Goal: Find specific page/section: Find specific page/section

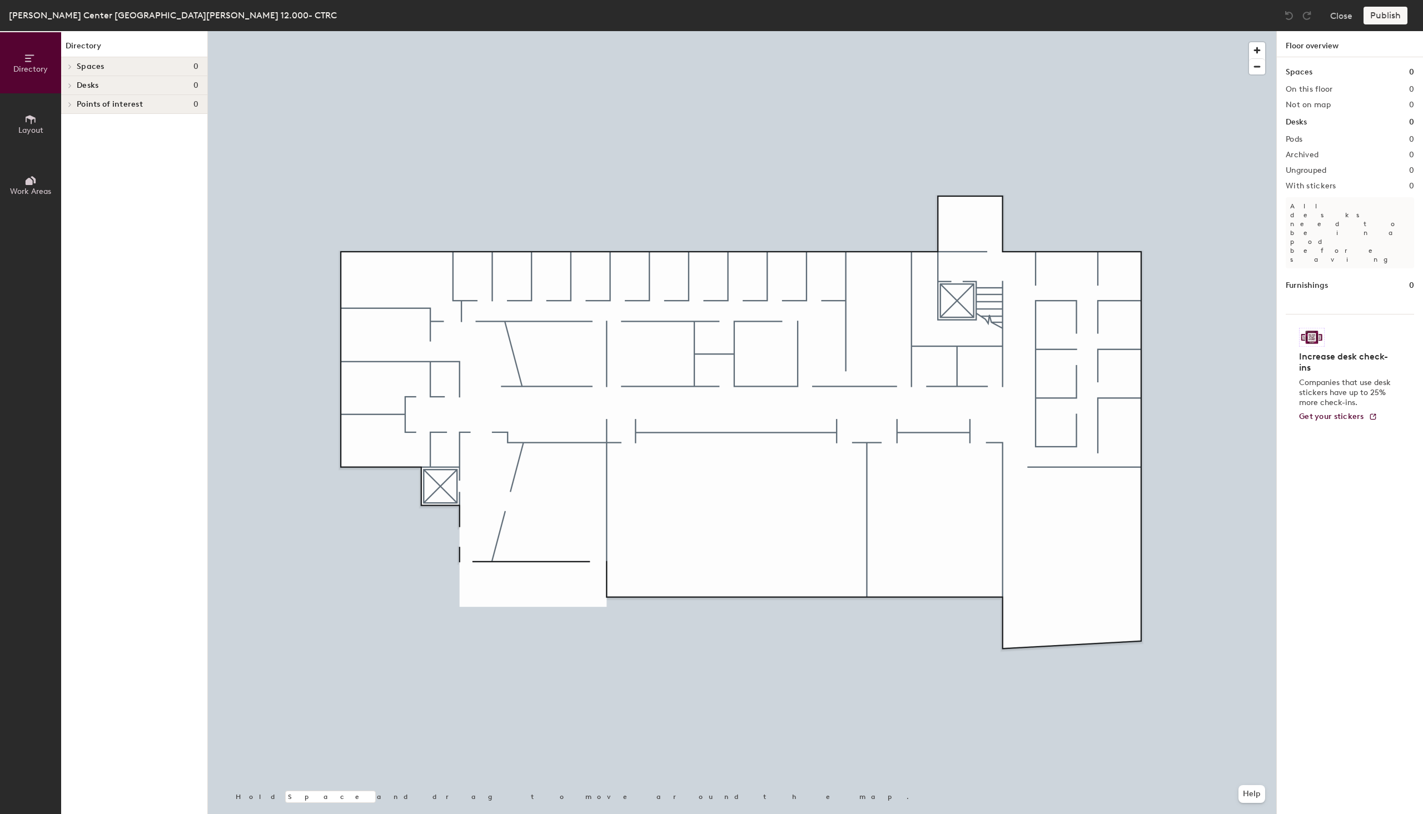
click at [70, 64] on icon at bounding box center [70, 67] width 4 height 6
click at [95, 63] on span "Spaces" at bounding box center [91, 66] width 28 height 9
click at [70, 84] on icon at bounding box center [70, 86] width 4 height 6
click at [67, 86] on icon at bounding box center [69, 86] width 6 height 4
click at [68, 103] on icon at bounding box center [70, 105] width 4 height 6
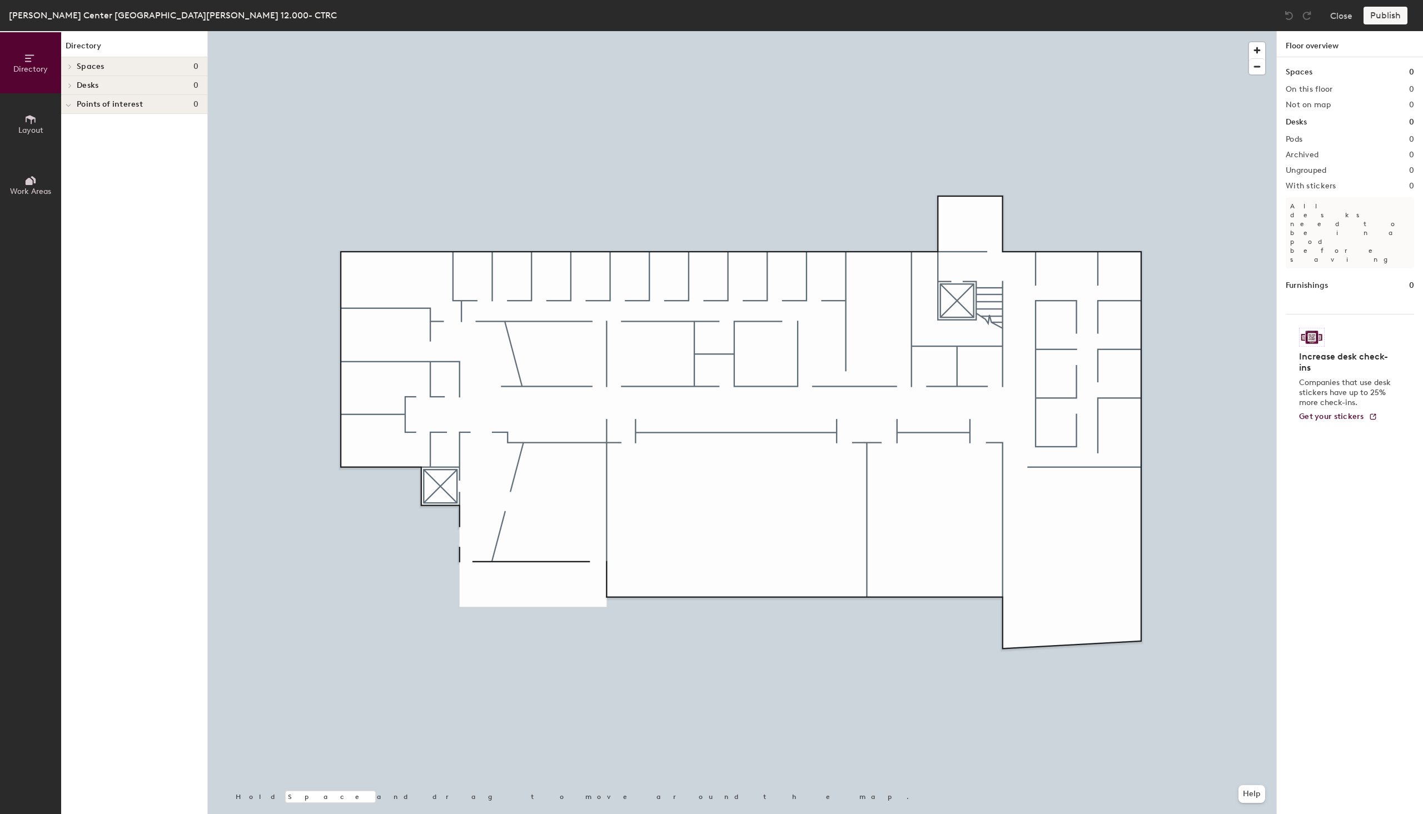
click at [69, 104] on icon at bounding box center [69, 105] width 6 height 4
click at [86, 81] on span "Desks" at bounding box center [88, 85] width 22 height 9
click at [42, 116] on button "Layout" at bounding box center [30, 123] width 61 height 61
